Goal: Task Accomplishment & Management: Use online tool/utility

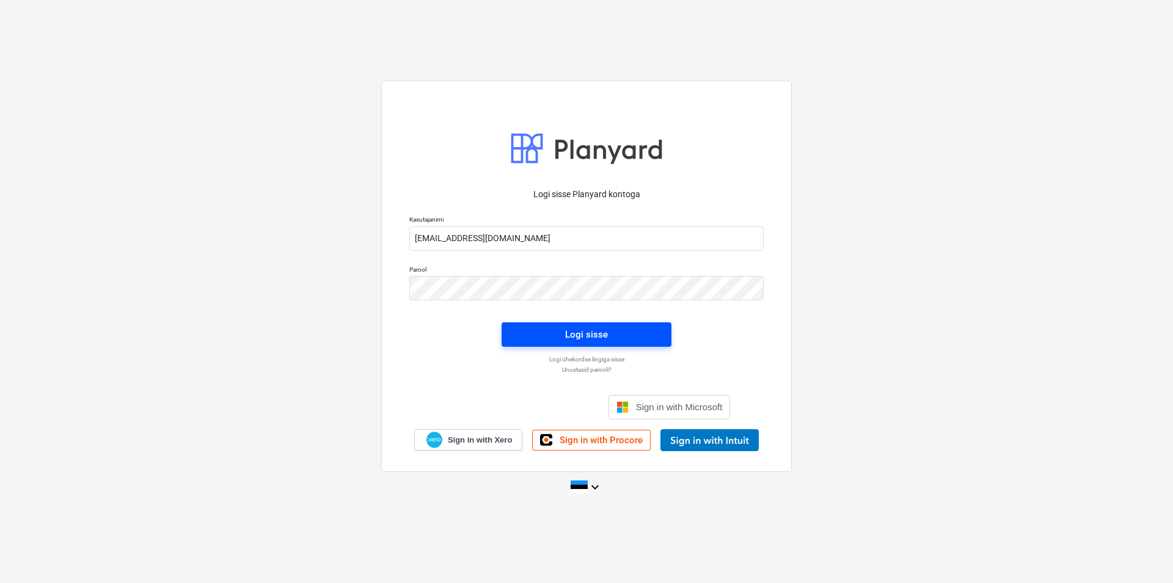
click at [581, 335] on div "Logi sisse" at bounding box center [586, 335] width 43 height 16
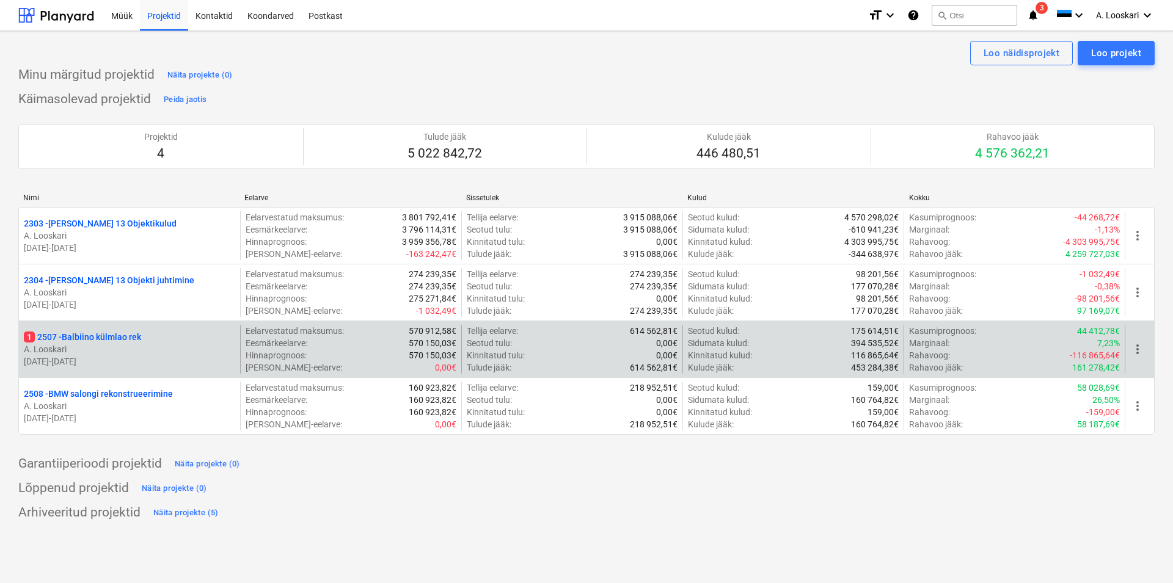
click at [119, 337] on p "1 2507 - Balbiino külmlao rek" at bounding box center [82, 337] width 117 height 12
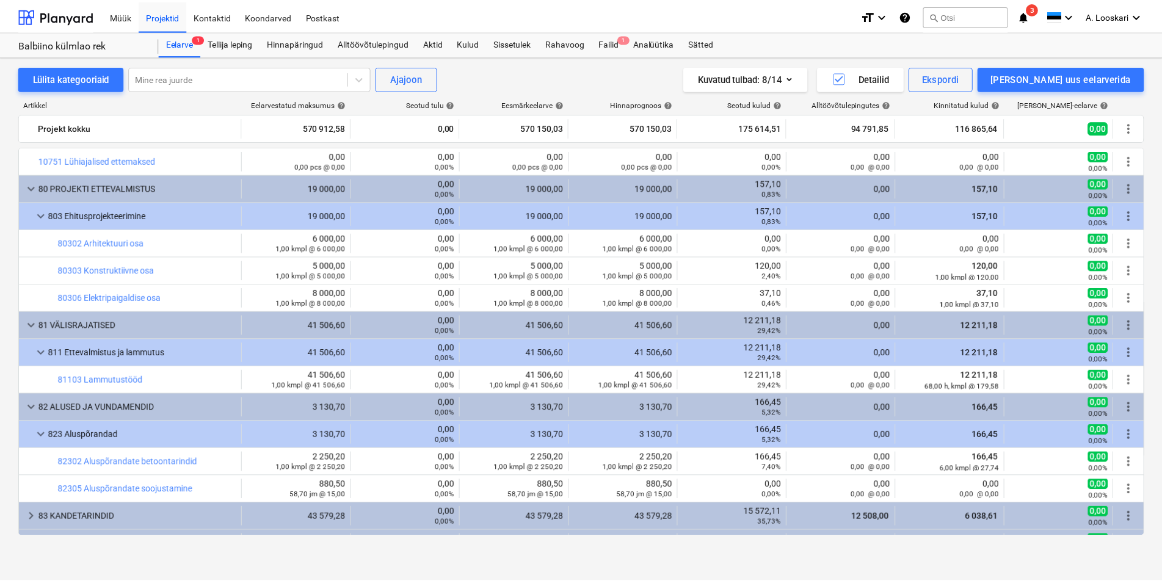
scroll to position [418, 0]
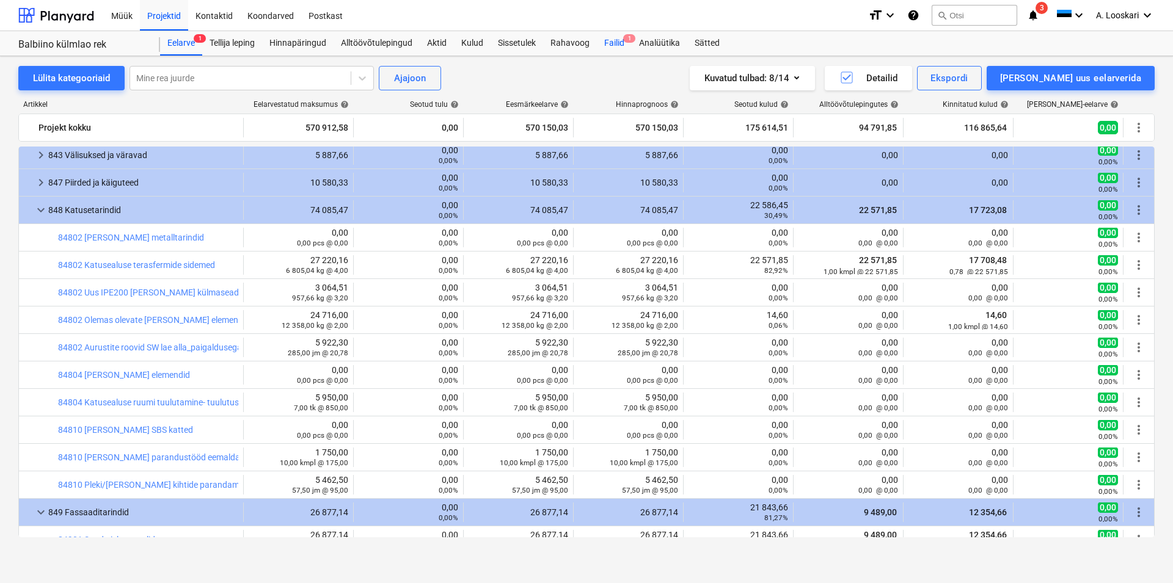
click at [617, 43] on div "Failid 1" at bounding box center [614, 43] width 35 height 24
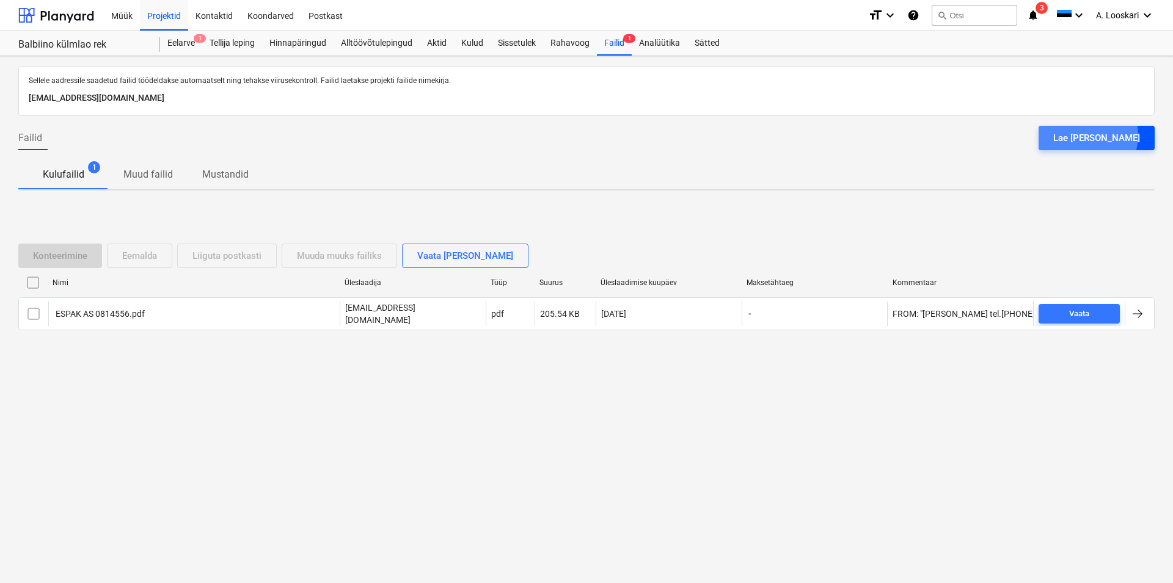
click at [1119, 136] on div "Lae [PERSON_NAME]" at bounding box center [1096, 138] width 87 height 16
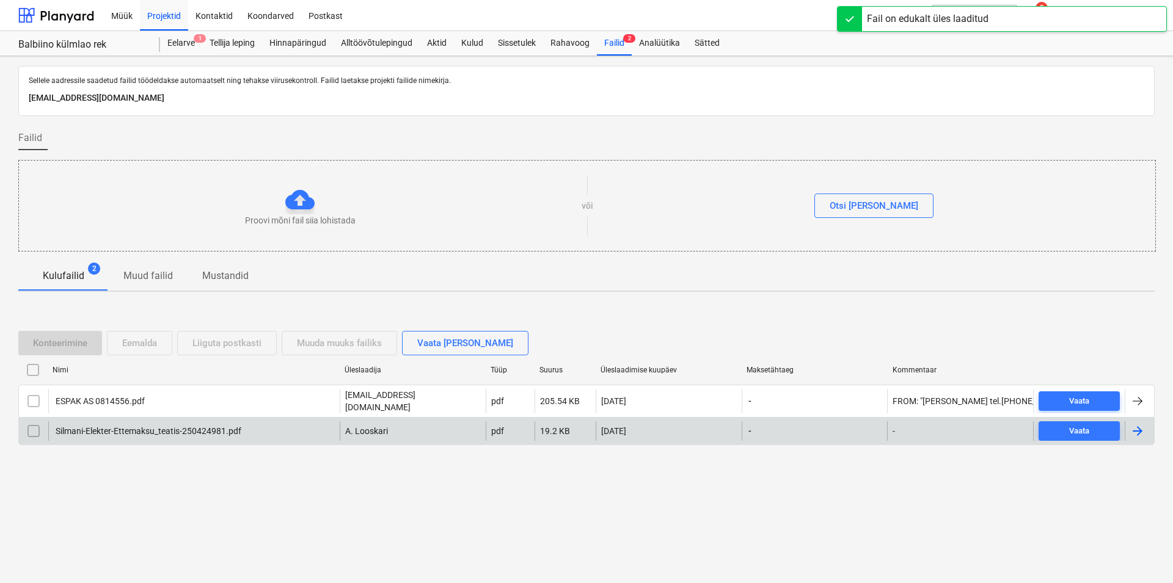
click at [119, 429] on div "Silmani-Elekter-Ettemaksu_teatis-250424981.pdf" at bounding box center [148, 431] width 188 height 10
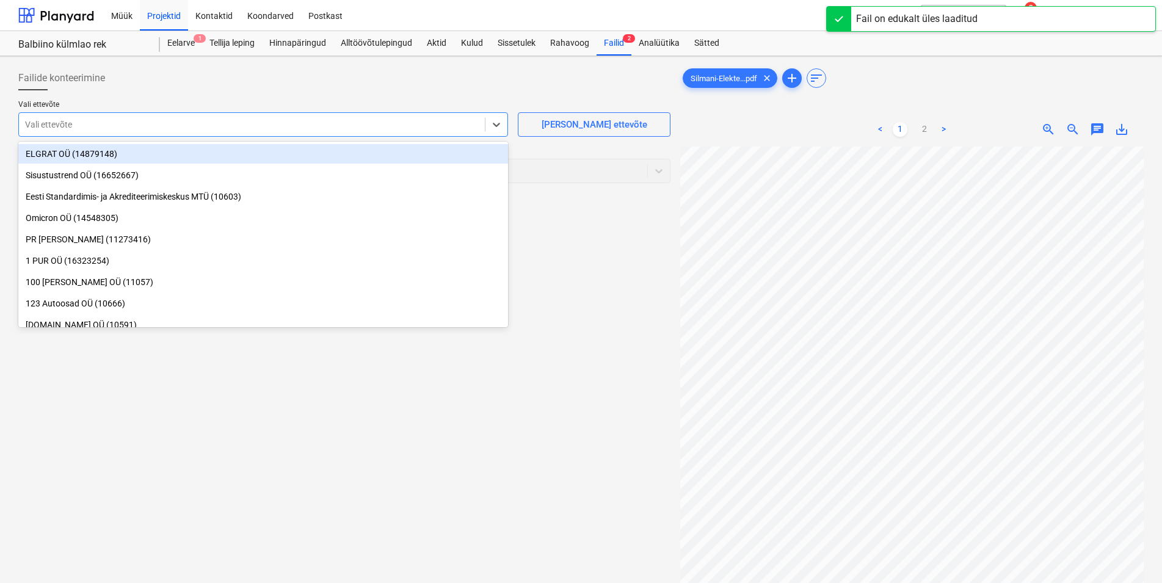
click at [90, 125] on div at bounding box center [252, 124] width 454 height 12
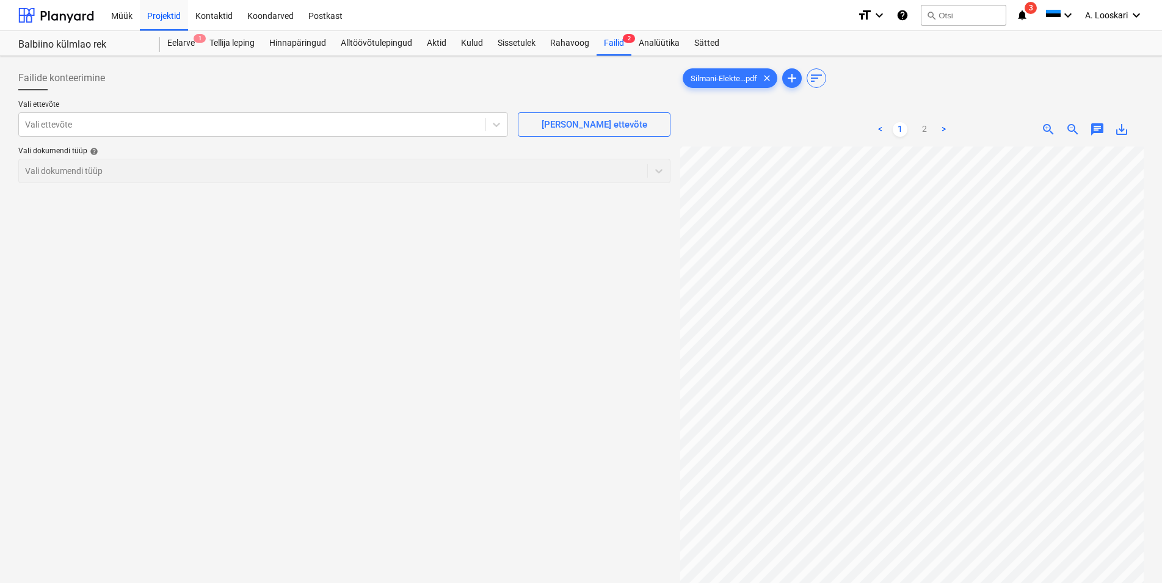
scroll to position [19, 17]
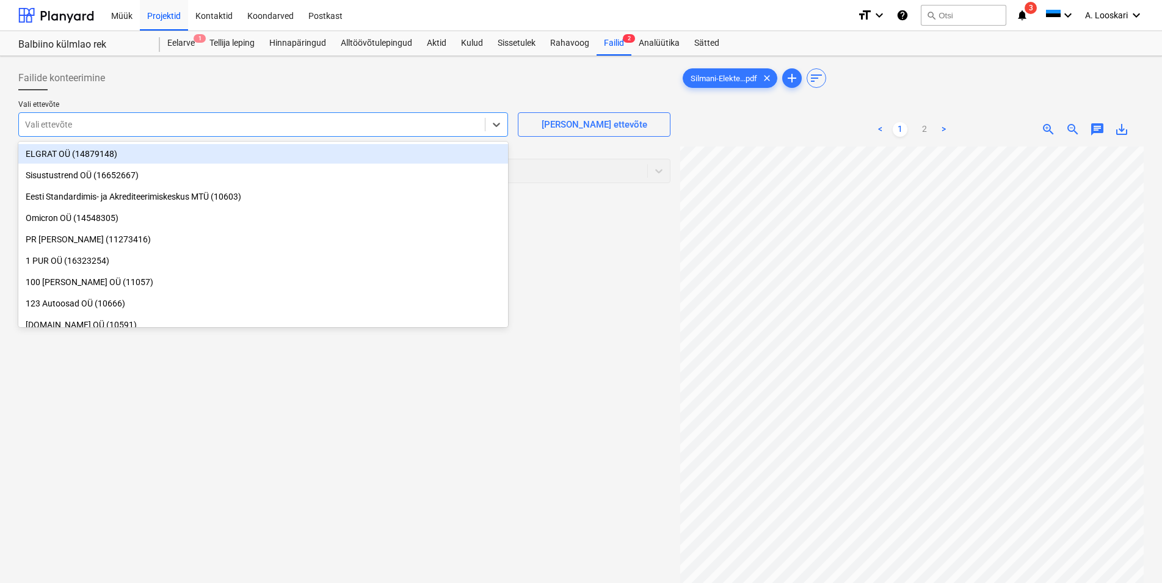
click at [102, 123] on div at bounding box center [252, 124] width 454 height 12
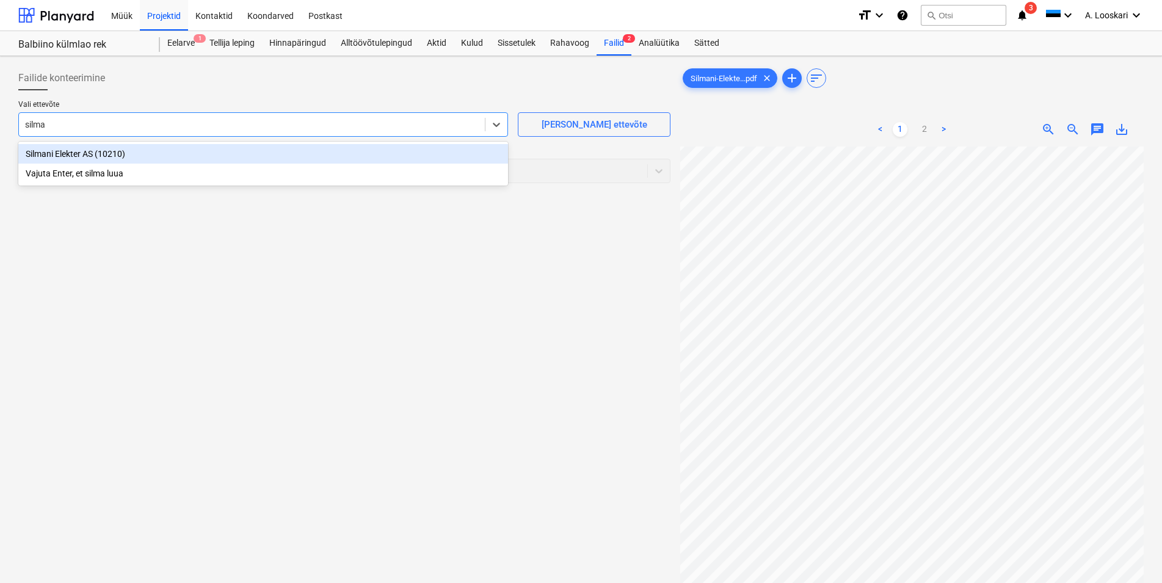
type input "[PERSON_NAME]"
click at [140, 153] on div "Silmani Elekter AS (10210)" at bounding box center [263, 154] width 490 height 20
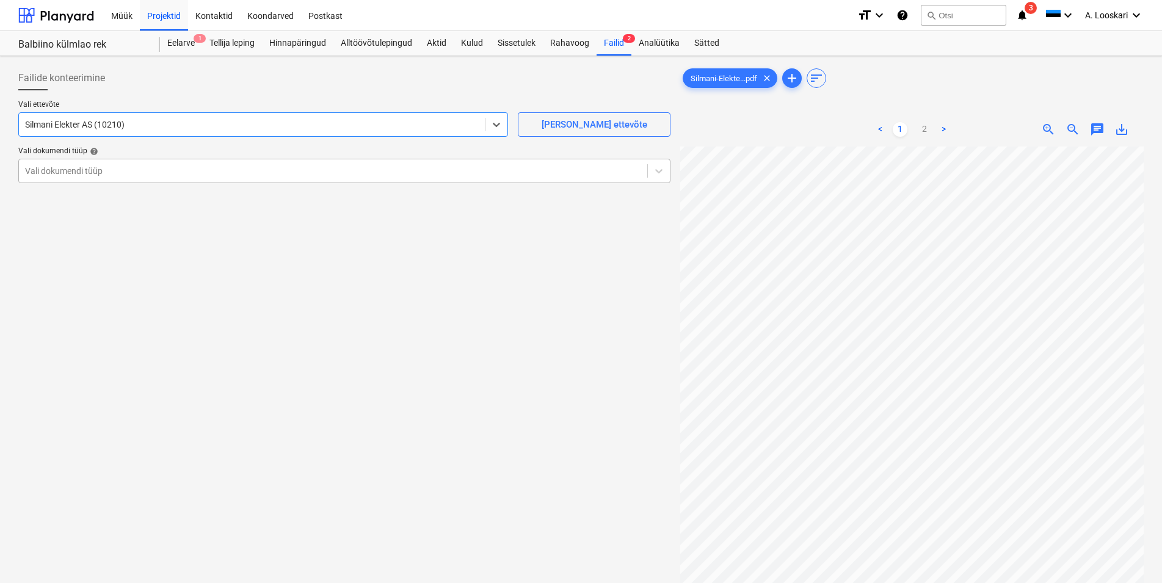
click at [90, 169] on div at bounding box center [333, 171] width 616 height 12
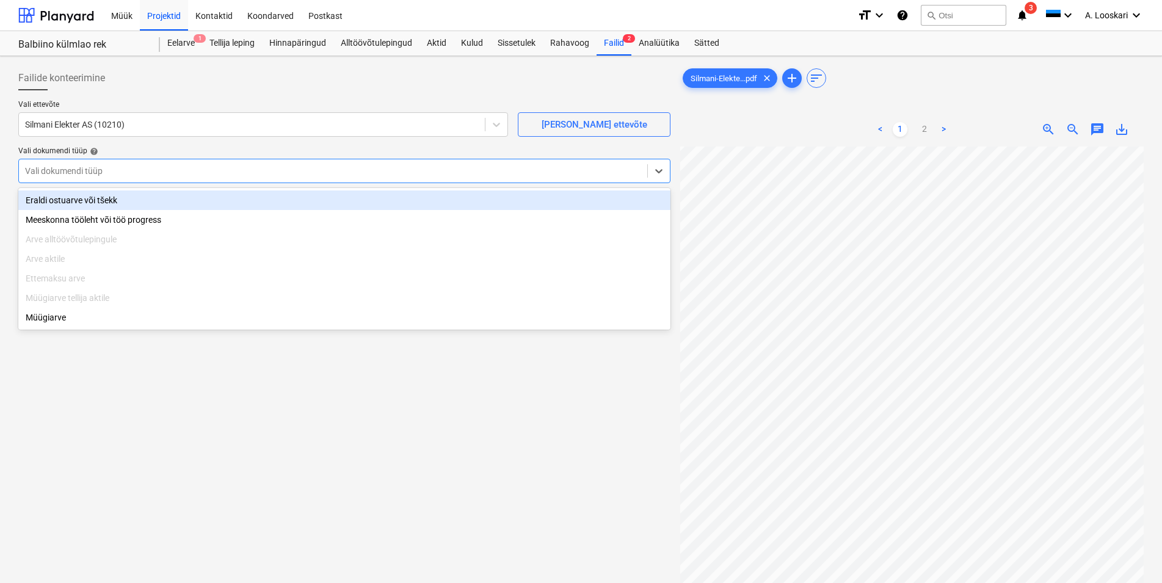
click at [91, 199] on div "Eraldi ostuarve või tšekk" at bounding box center [344, 201] width 652 height 20
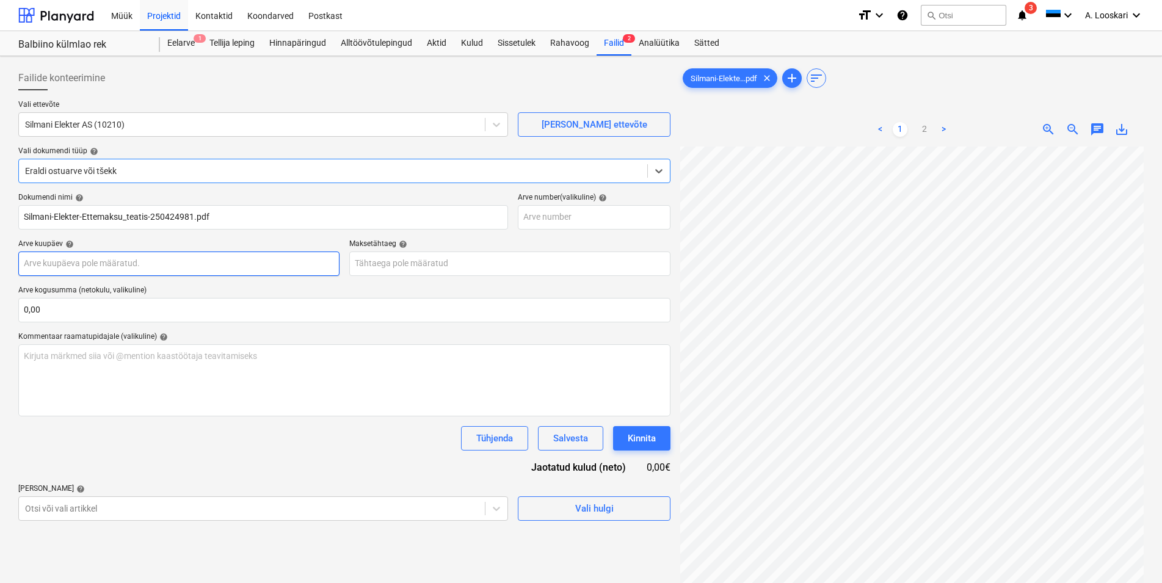
click at [88, 261] on input "text" at bounding box center [178, 264] width 321 height 24
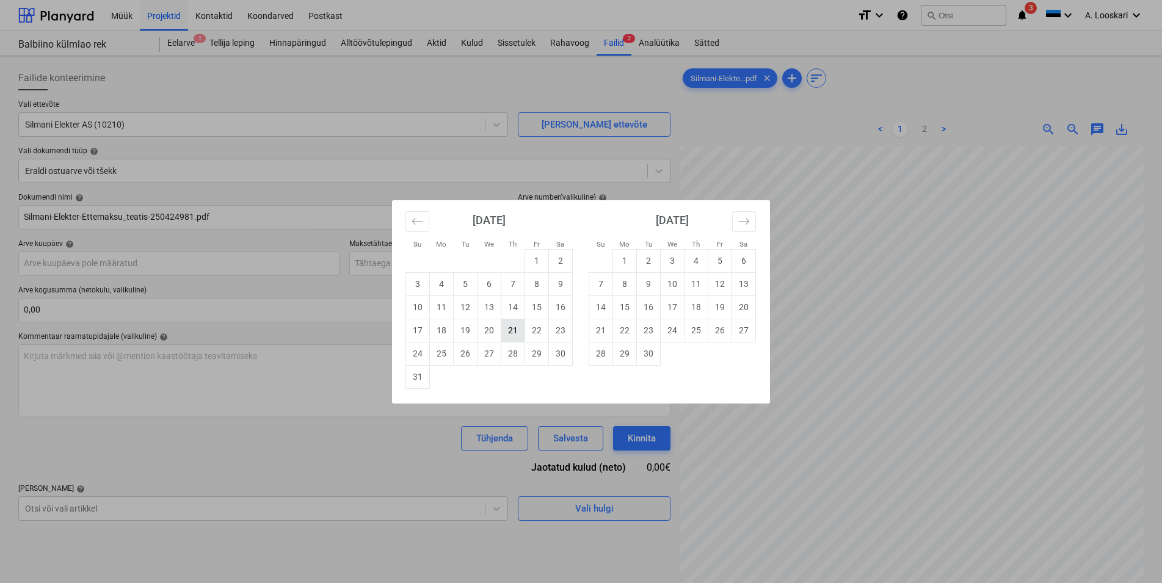
click at [512, 328] on td "21" at bounding box center [513, 330] width 24 height 23
type input "[DATE]"
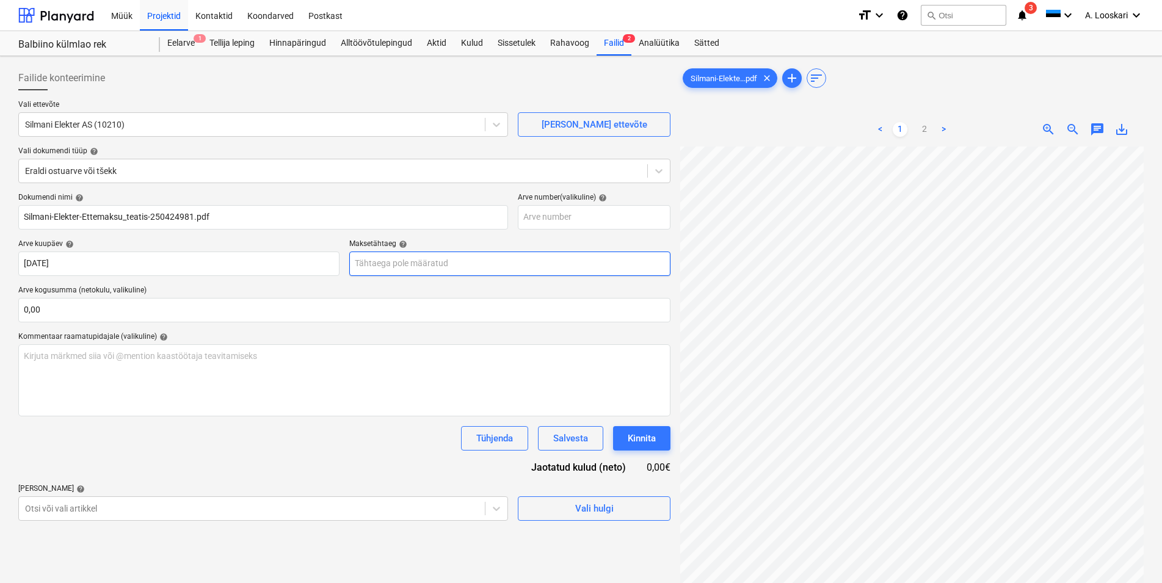
click at [382, 263] on input "text" at bounding box center [509, 264] width 321 height 24
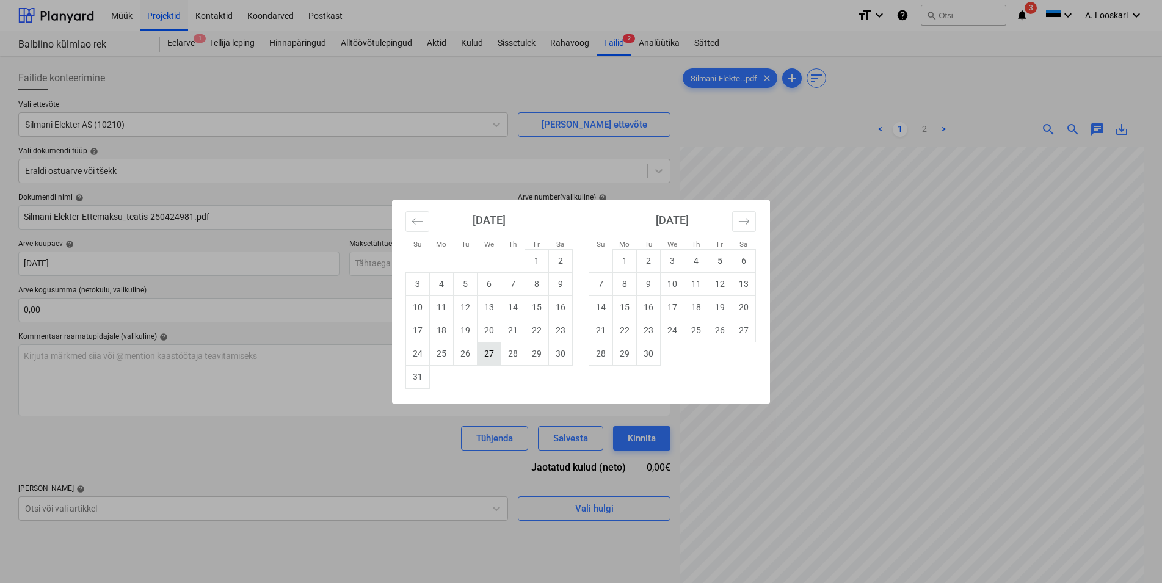
click at [493, 354] on td "27" at bounding box center [490, 353] width 24 height 23
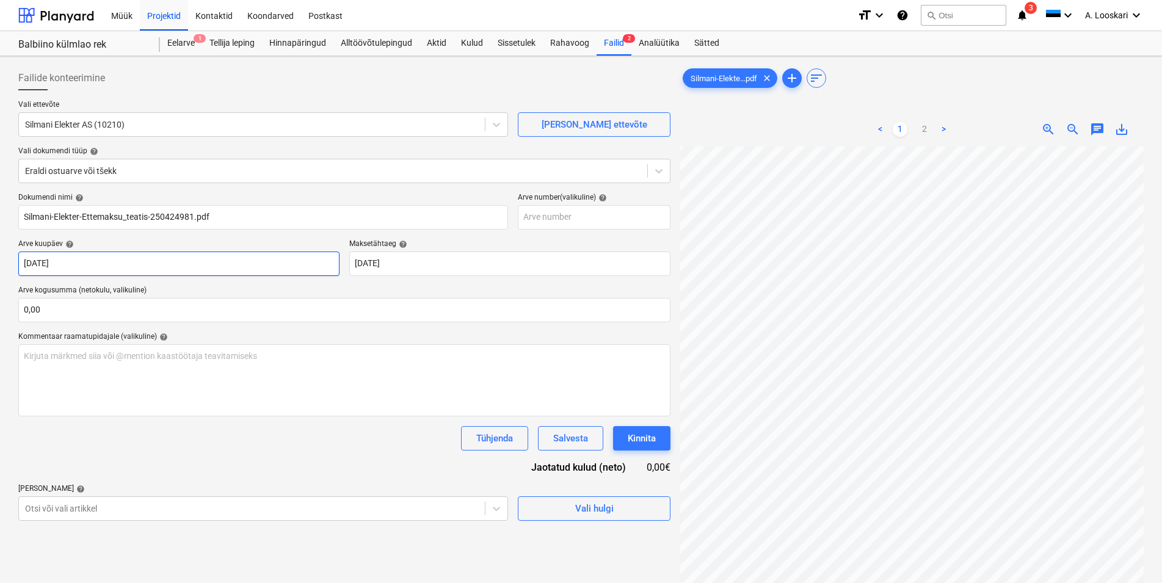
click at [249, 268] on input "[DATE]" at bounding box center [178, 264] width 321 height 24
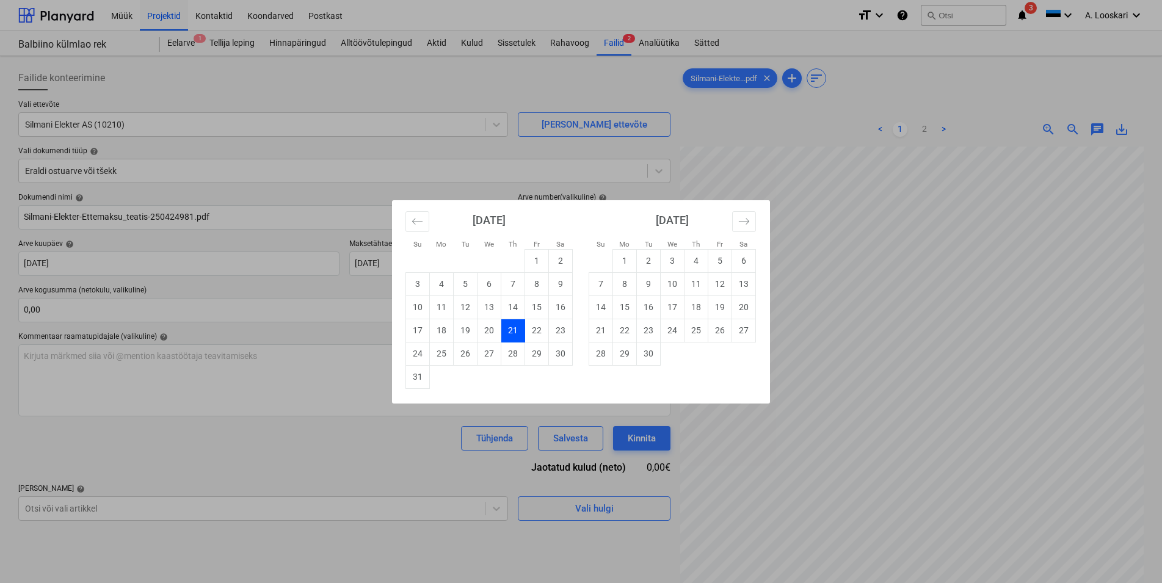
click at [288, 263] on div "Su Mo Tu We Th Fr Sa Su Mo Tu We Th Fr Sa [DATE] 1 2 3 4 5 6 7 8 9 10 11 12 13 …" at bounding box center [581, 291] width 1162 height 583
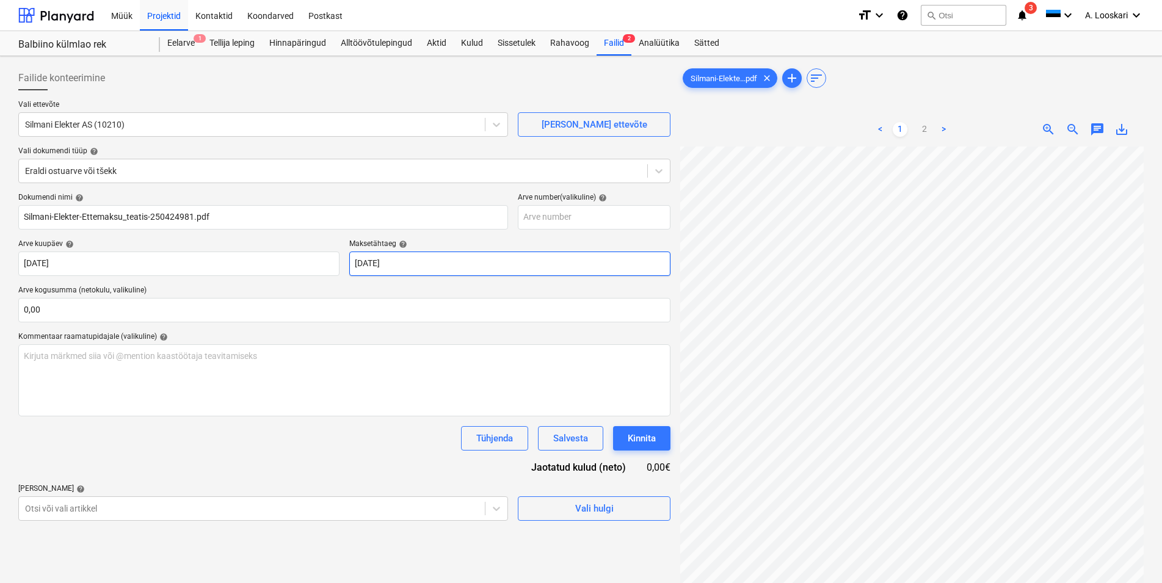
click at [364, 263] on input "[DATE]" at bounding box center [509, 264] width 321 height 24
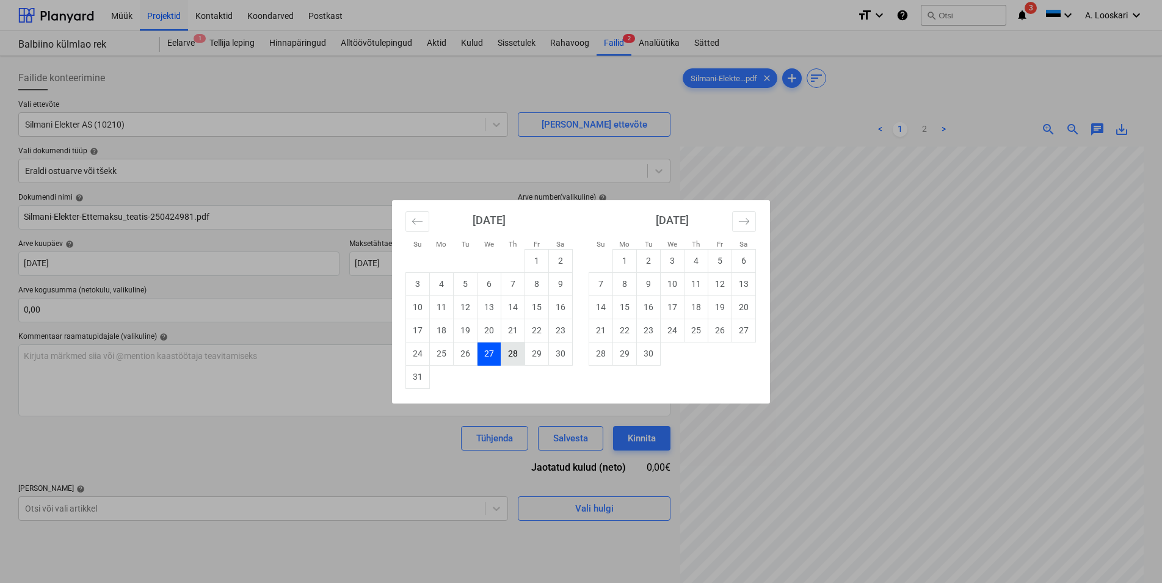
click at [514, 353] on td "28" at bounding box center [513, 353] width 24 height 23
type input "[DATE]"
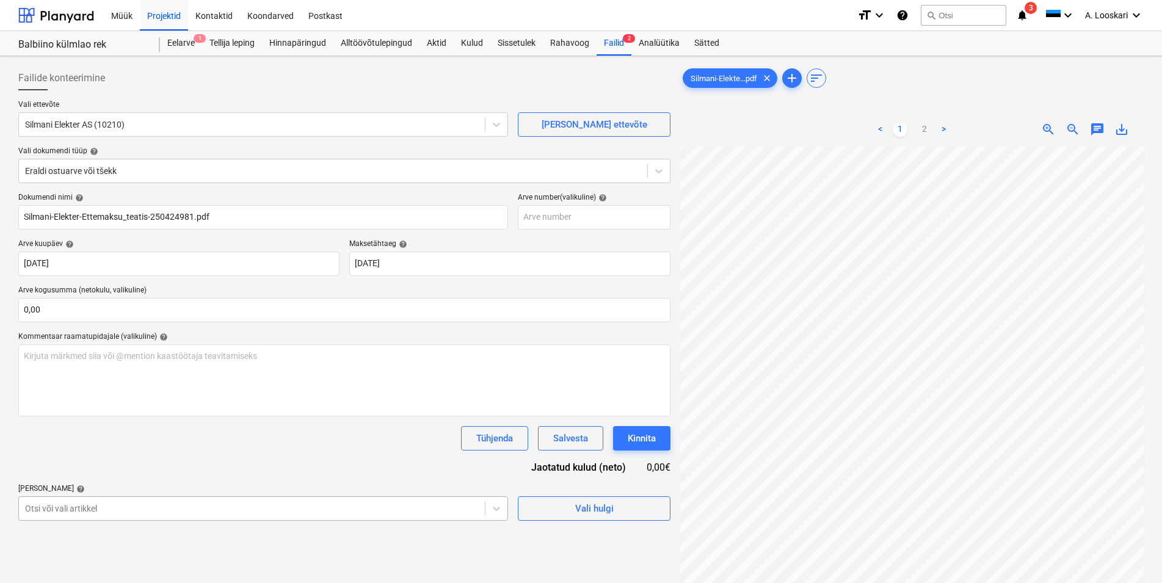
scroll to position [128, 0]
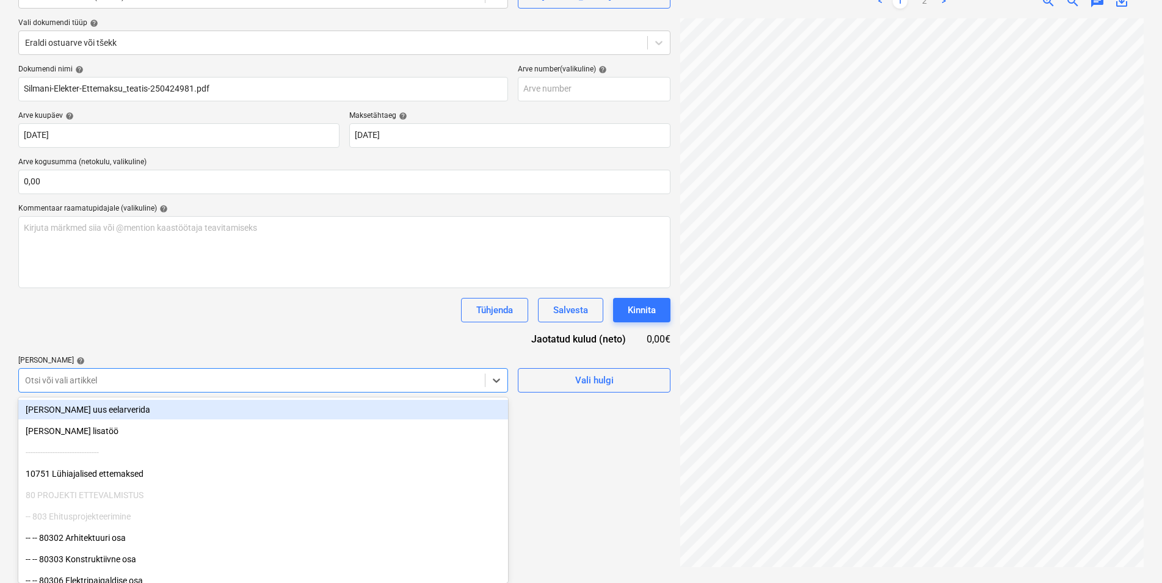
click at [129, 455] on body "Müük Projektid Kontaktid Koondarved Postkast format_size keyboard_arrow_down he…" at bounding box center [581, 163] width 1162 height 583
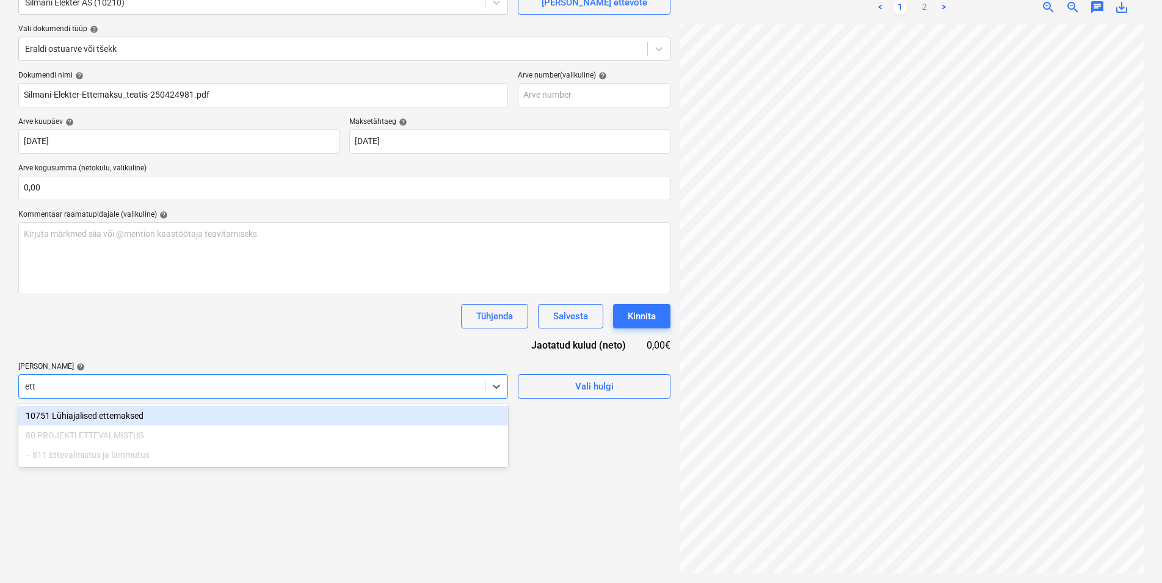
scroll to position [122, 0]
type input "ette"
click at [127, 413] on div "10751 Lühiajalised ettemaksed" at bounding box center [263, 416] width 490 height 20
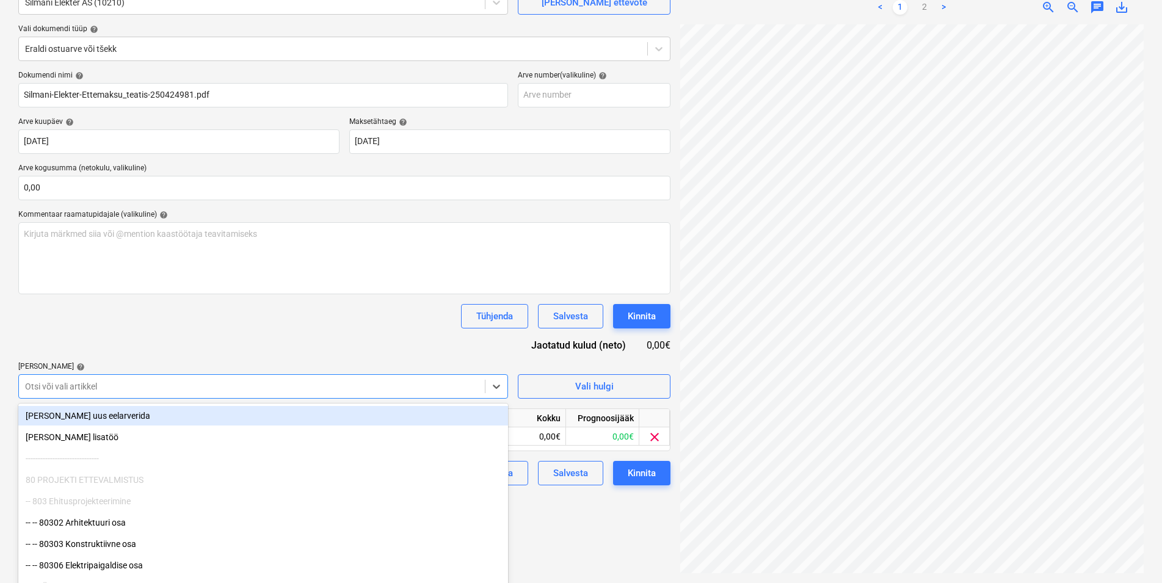
drag, startPoint x: 161, startPoint y: 302, endPoint x: 162, endPoint y: 312, distance: 10.4
click at [161, 302] on div "Dokumendi nimi help [PERSON_NAME]-Elekter-Ettemaksu_teatis-250424981.pdf Arve n…" at bounding box center [344, 278] width 652 height 415
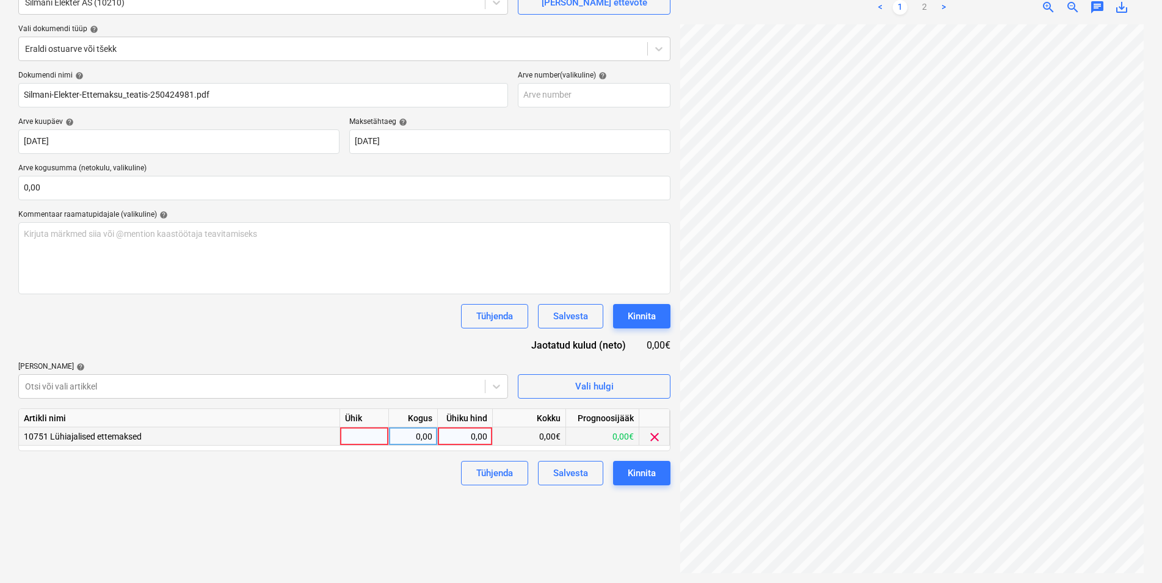
click at [365, 437] on div at bounding box center [364, 437] width 49 height 18
type input "kmpl"
click at [420, 438] on div "0,00" at bounding box center [413, 437] width 38 height 18
type input "1"
click at [459, 434] on div "0,00" at bounding box center [465, 437] width 45 height 18
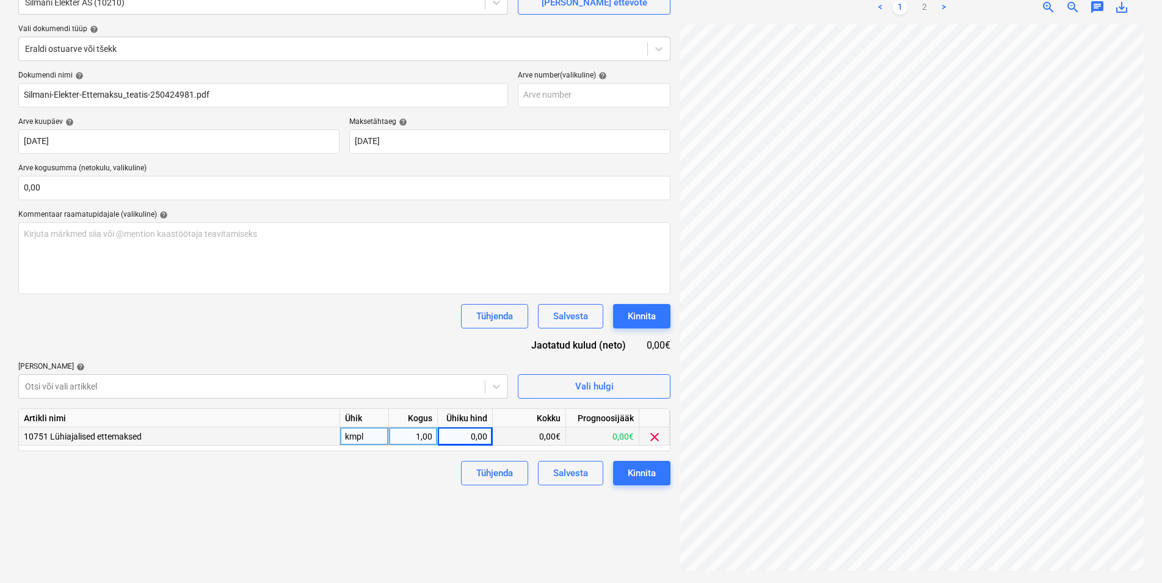
scroll to position [235, 86]
click at [465, 437] on div "0,00" at bounding box center [465, 437] width 45 height 18
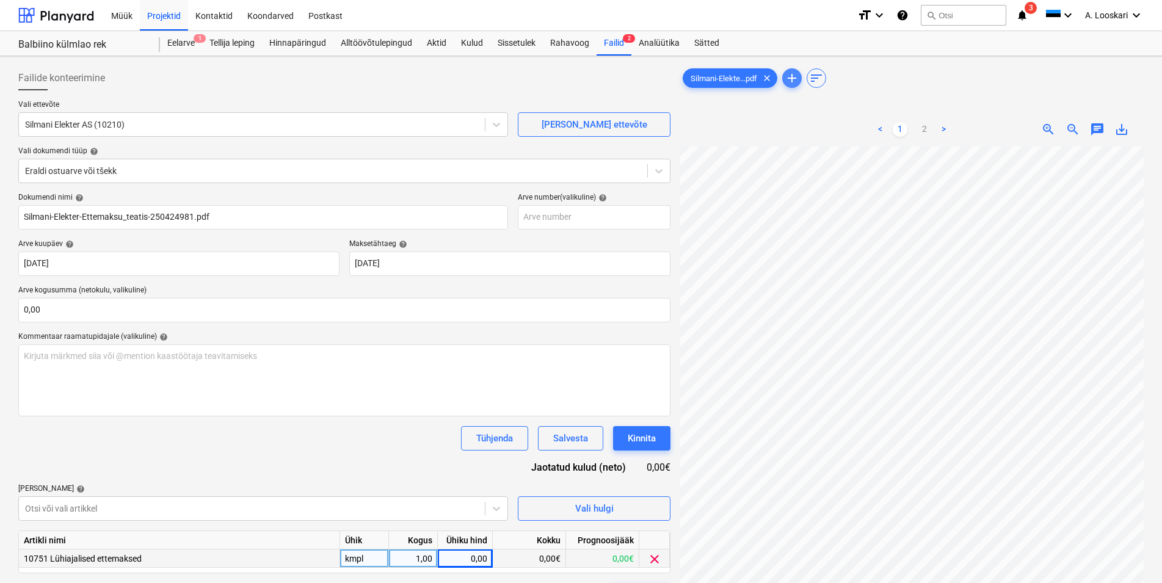
click at [793, 76] on span "add" at bounding box center [792, 78] width 15 height 15
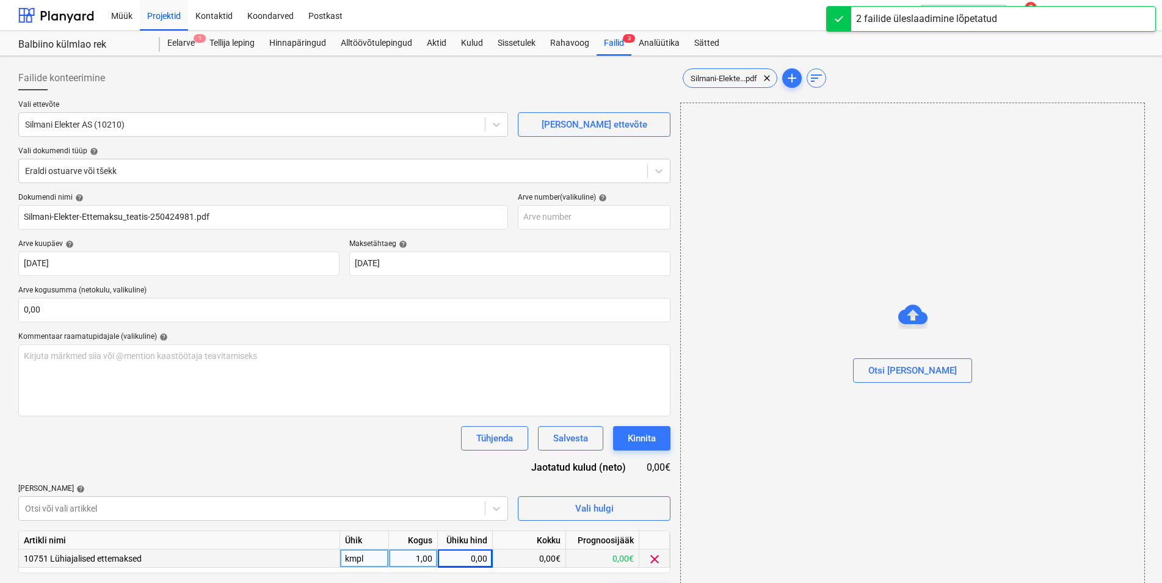
type input "Silmani-Elekter-Ettemaksu_teatis-250424981-1.pdf"
click at [768, 77] on span "clear" at bounding box center [767, 78] width 15 height 15
click at [732, 78] on span "Silmani-Elekte...pdf" at bounding box center [723, 78] width 81 height 9
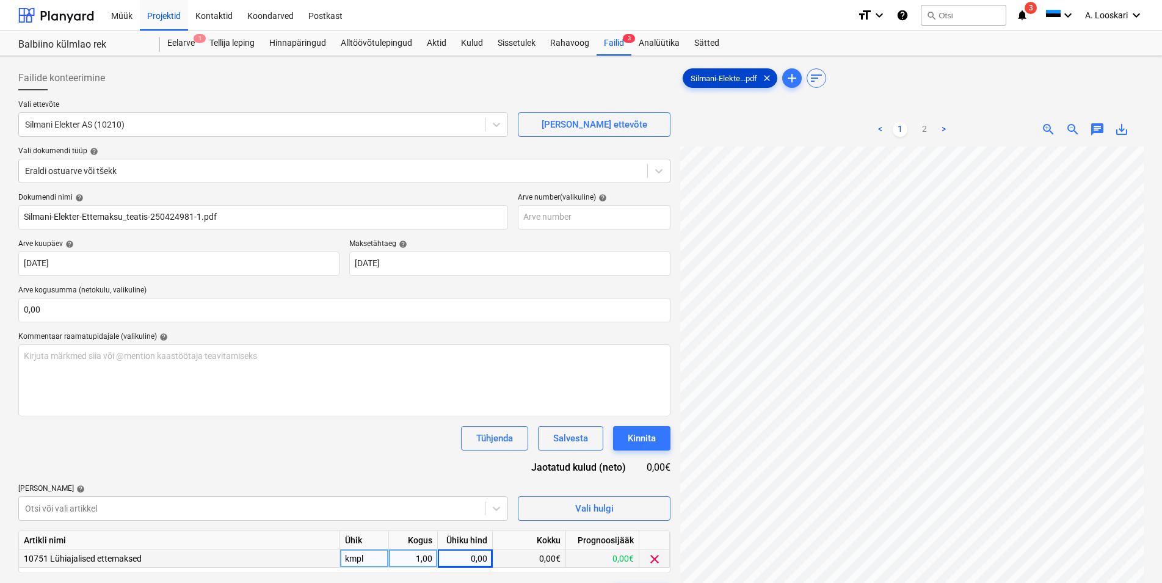
scroll to position [96, 0]
click at [768, 78] on span "clear" at bounding box center [767, 78] width 15 height 15
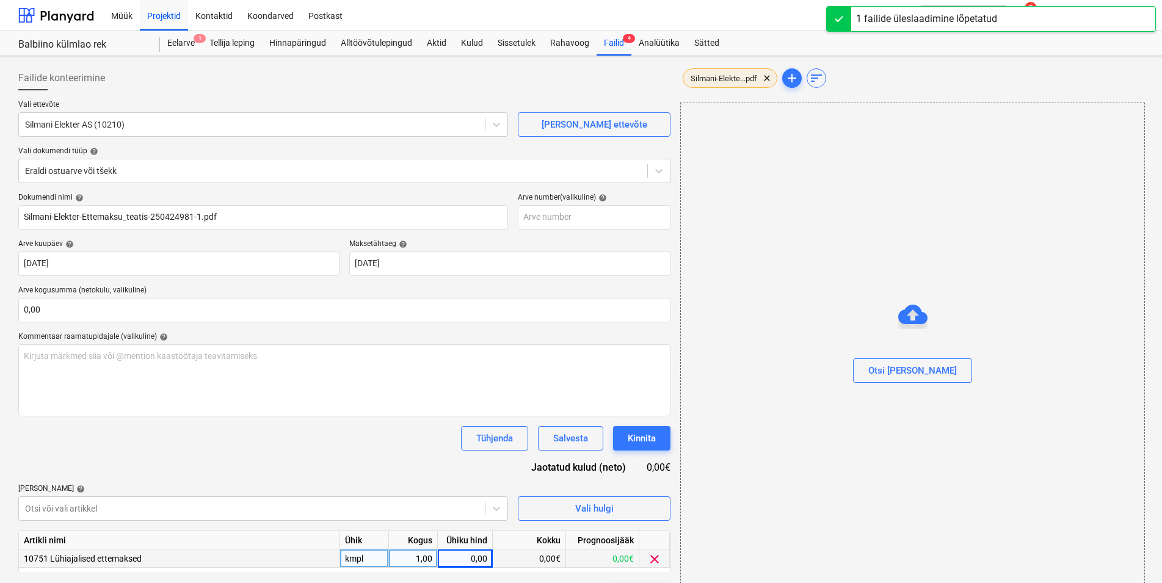
click at [727, 78] on span "Silmani-Elekte...pdf" at bounding box center [723, 78] width 81 height 9
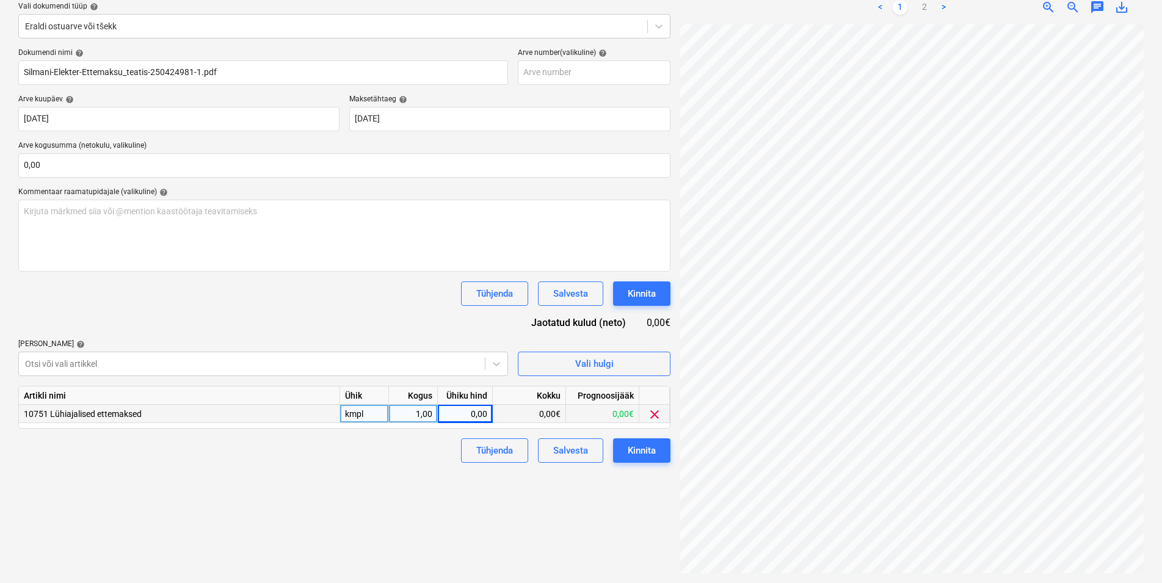
scroll to position [26, 0]
click at [923, 5] on link "2" at bounding box center [924, 7] width 15 height 15
click at [898, 5] on link "1" at bounding box center [900, 7] width 15 height 15
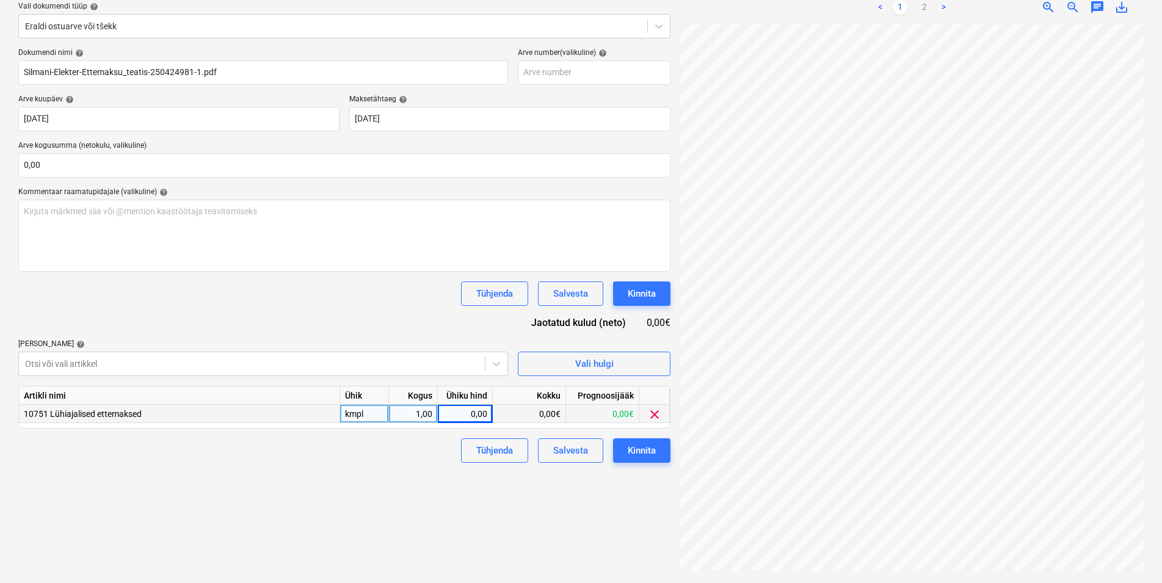
click at [460, 412] on div "0,00" at bounding box center [465, 414] width 45 height 18
type input "13362,916"
click at [638, 447] on div "Kinnita" at bounding box center [642, 451] width 28 height 16
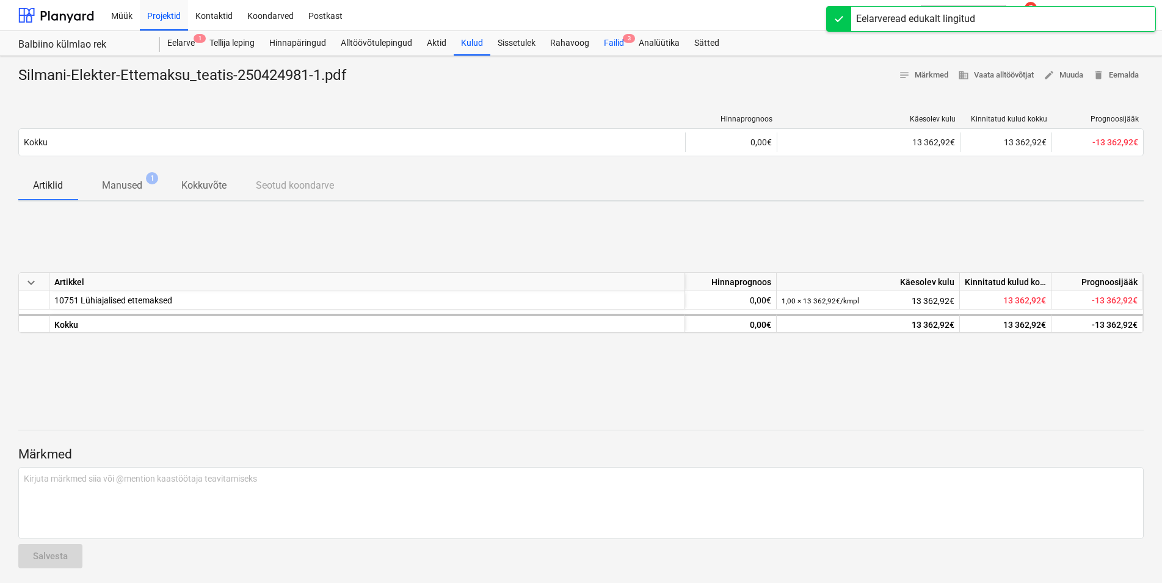
click at [618, 37] on div "Failid 3" at bounding box center [614, 43] width 35 height 24
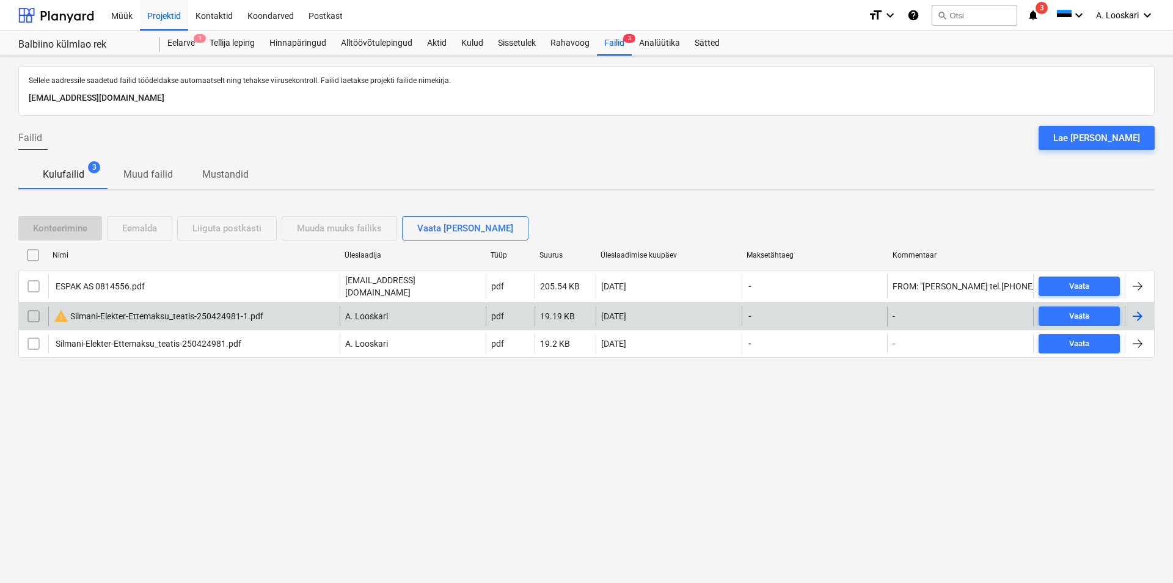
click at [34, 315] on input "checkbox" at bounding box center [34, 317] width 20 height 20
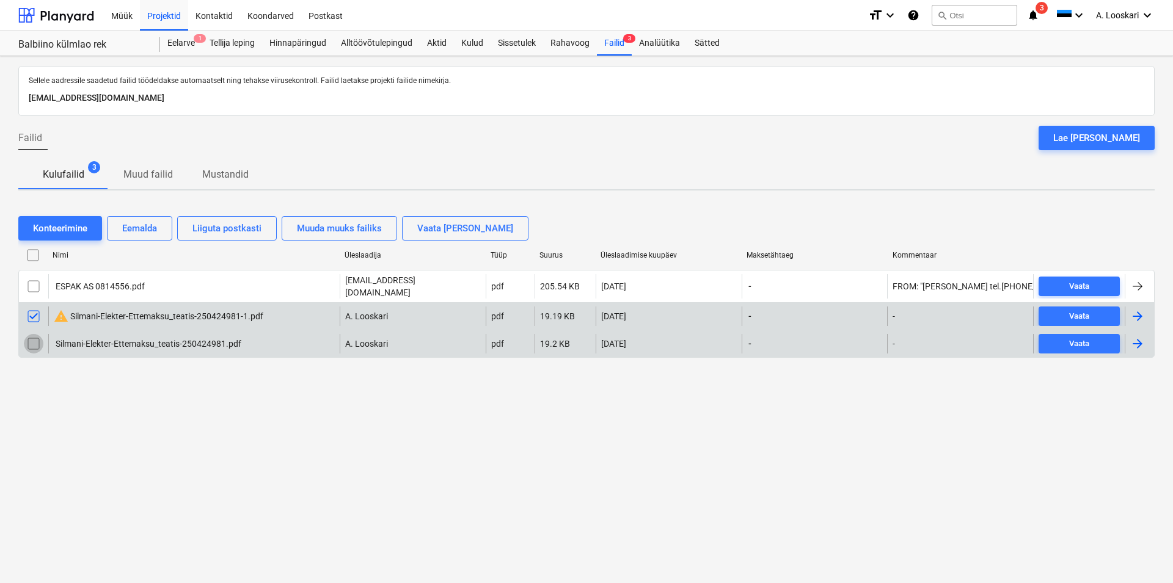
click at [34, 342] on input "checkbox" at bounding box center [34, 344] width 20 height 20
click at [134, 230] on div "Eemalda" at bounding box center [139, 228] width 35 height 16
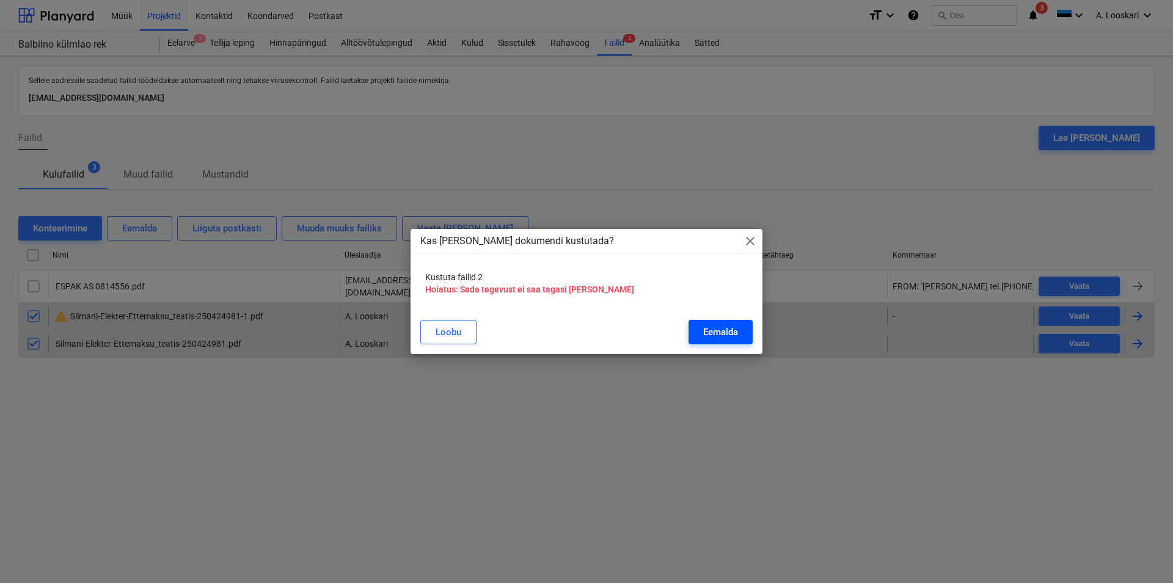
click at [723, 333] on div "Eemalda" at bounding box center [720, 332] width 35 height 16
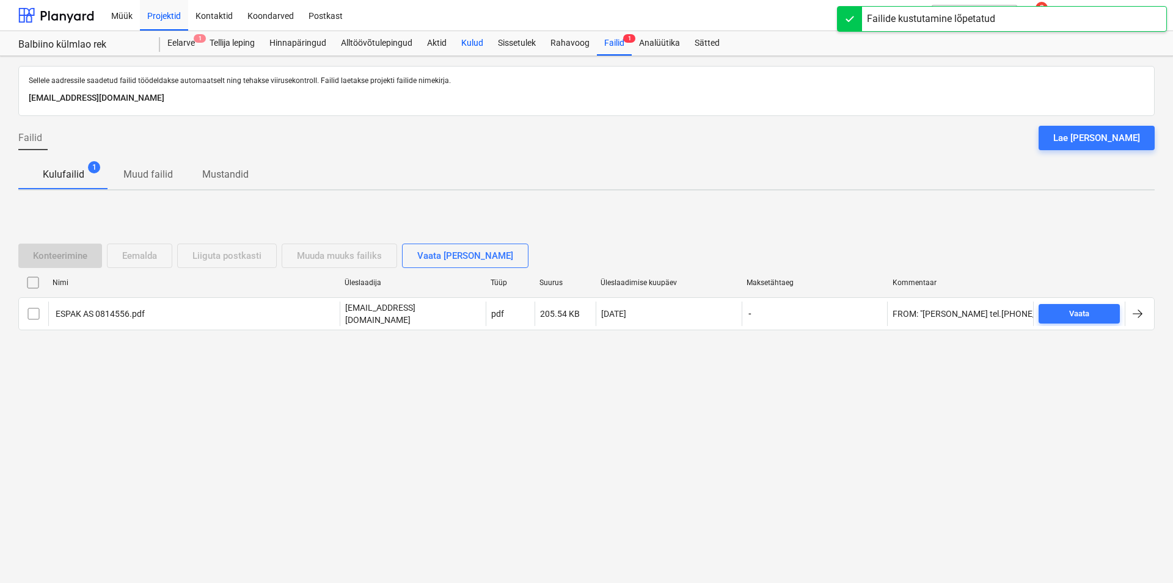
click at [479, 40] on div "Kulud" at bounding box center [472, 43] width 37 height 24
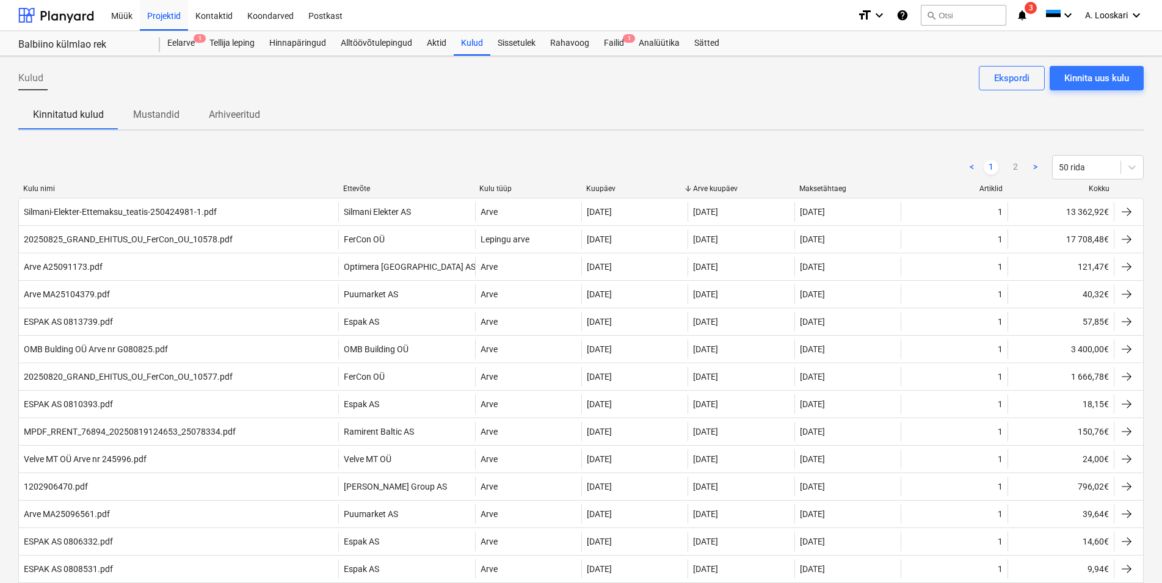
click at [1022, 11] on icon "notifications" at bounding box center [1022, 15] width 12 height 15
